Goal: Task Accomplishment & Management: Manage account settings

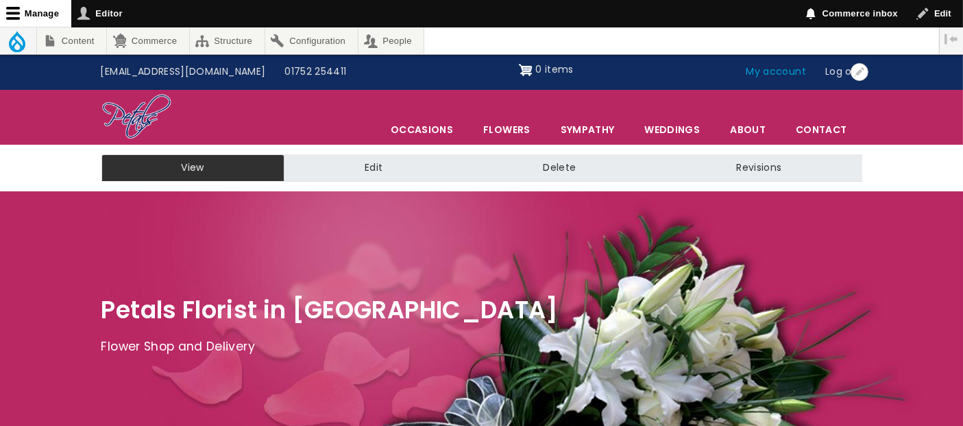
click at [755, 67] on link "My account" at bounding box center [777, 72] width 80 height 26
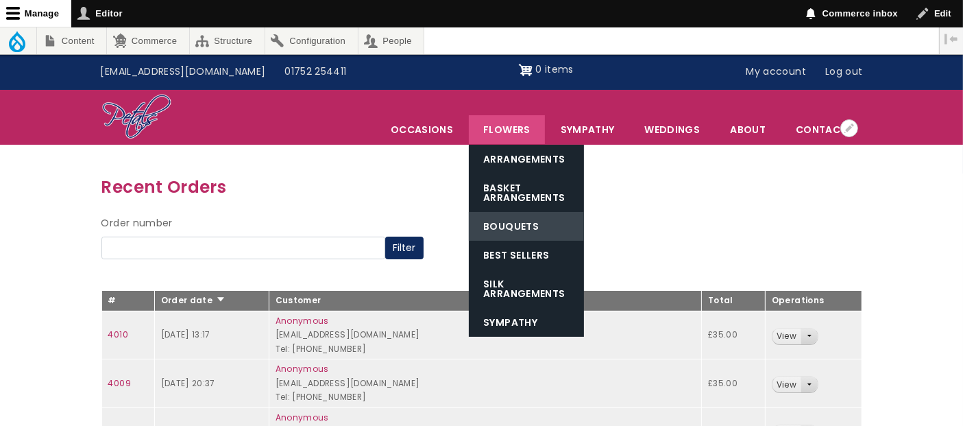
click at [521, 224] on link "Bouquets" at bounding box center [526, 226] width 115 height 29
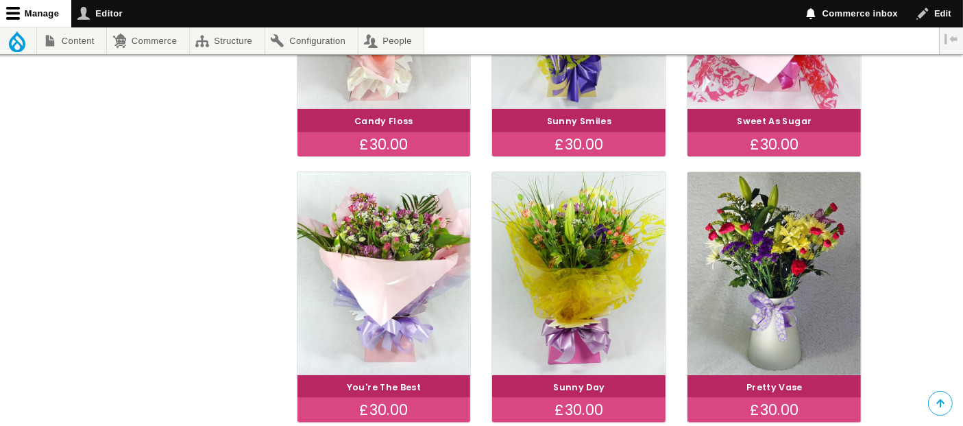
scroll to position [446, 0]
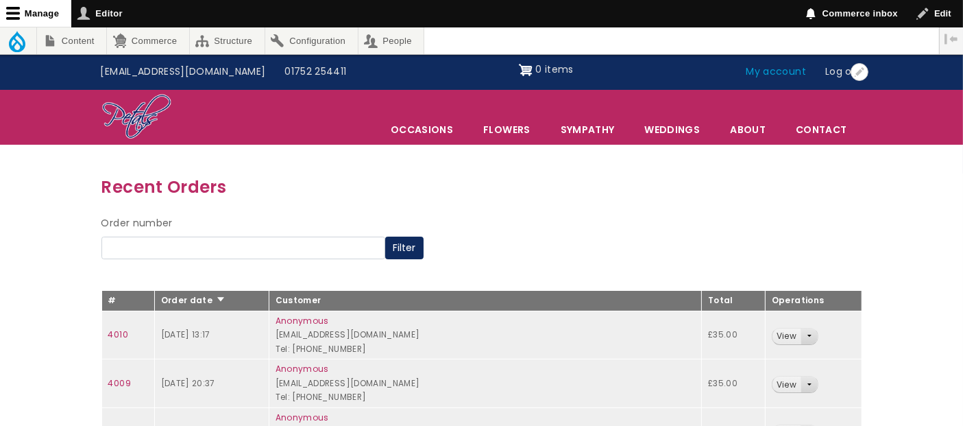
click at [768, 71] on link "My account" at bounding box center [777, 72] width 80 height 26
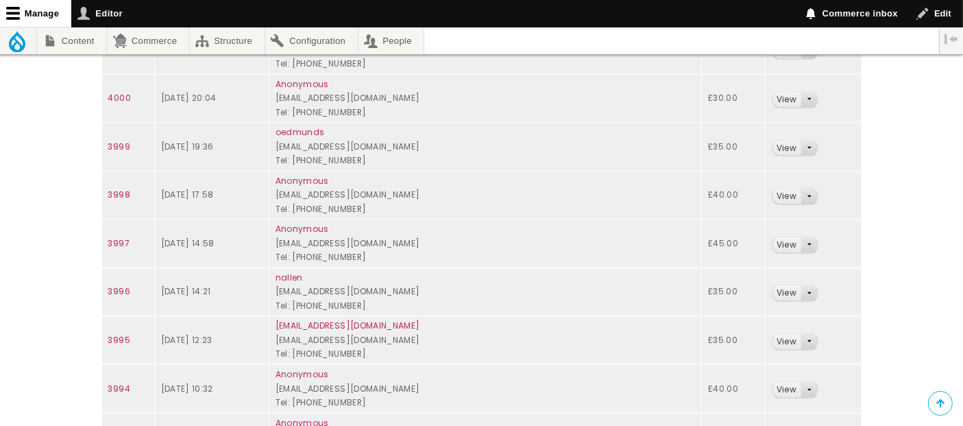
scroll to position [783, 0]
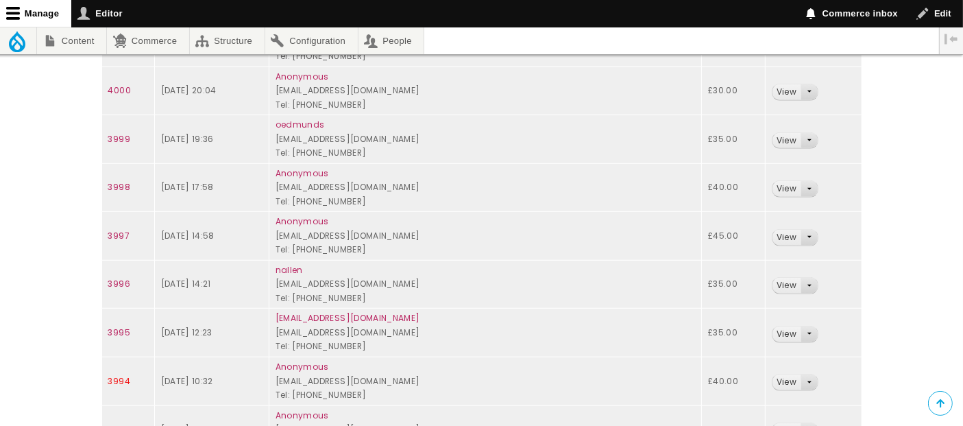
click at [124, 376] on link "3994" at bounding box center [119, 381] width 22 height 12
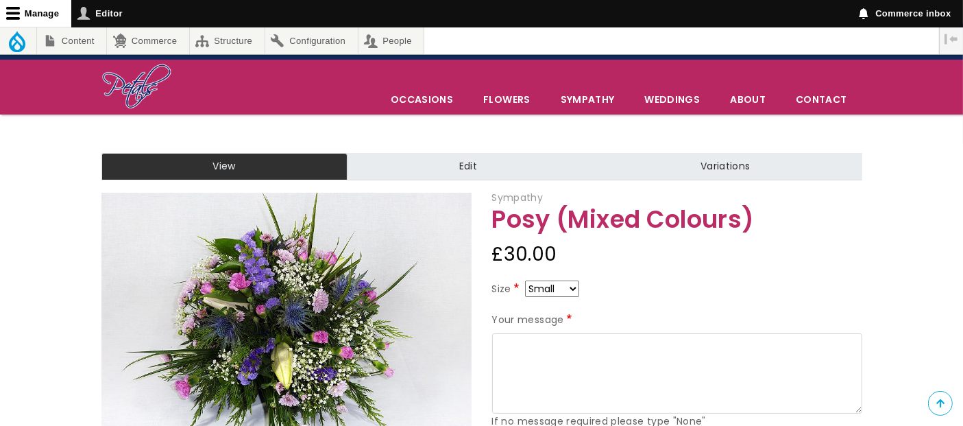
scroll to position [60, 0]
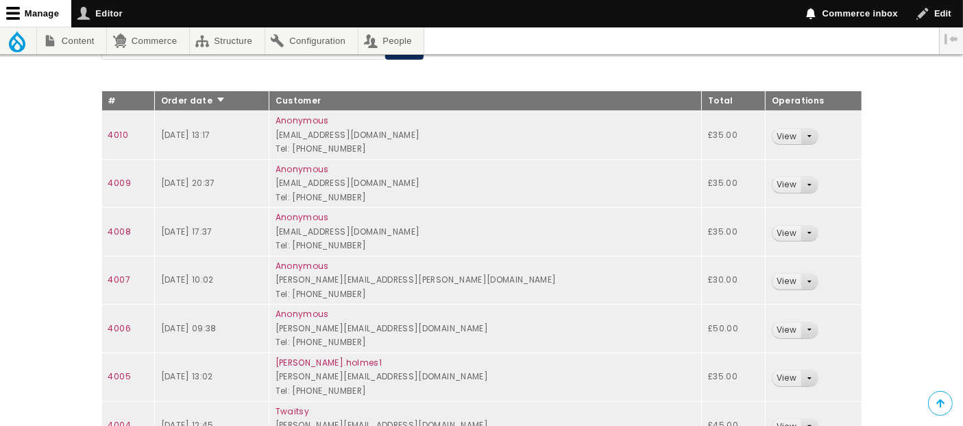
scroll to position [195, 0]
